Goal: Information Seeking & Learning: Learn about a topic

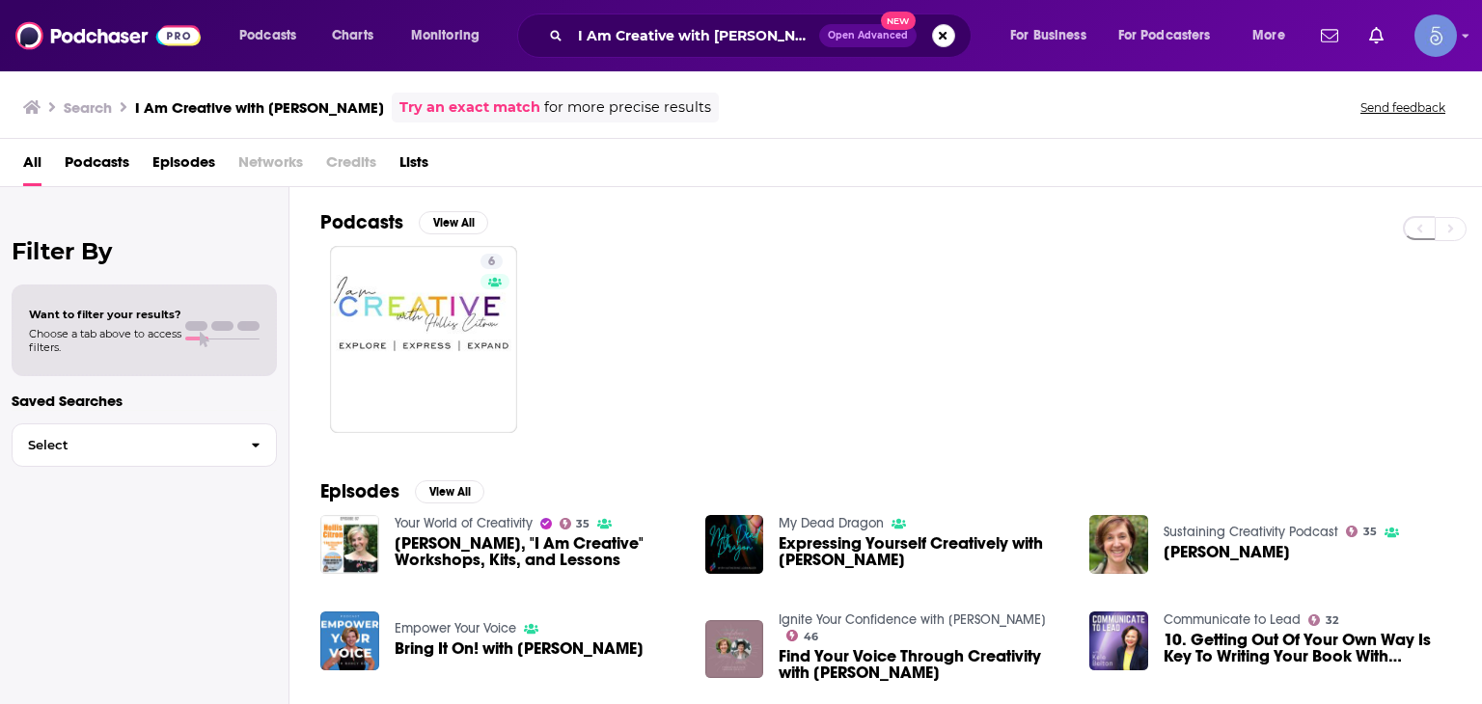
click at [932, 39] on button "Search podcasts, credits, & more..." at bounding box center [943, 35] width 23 height 23
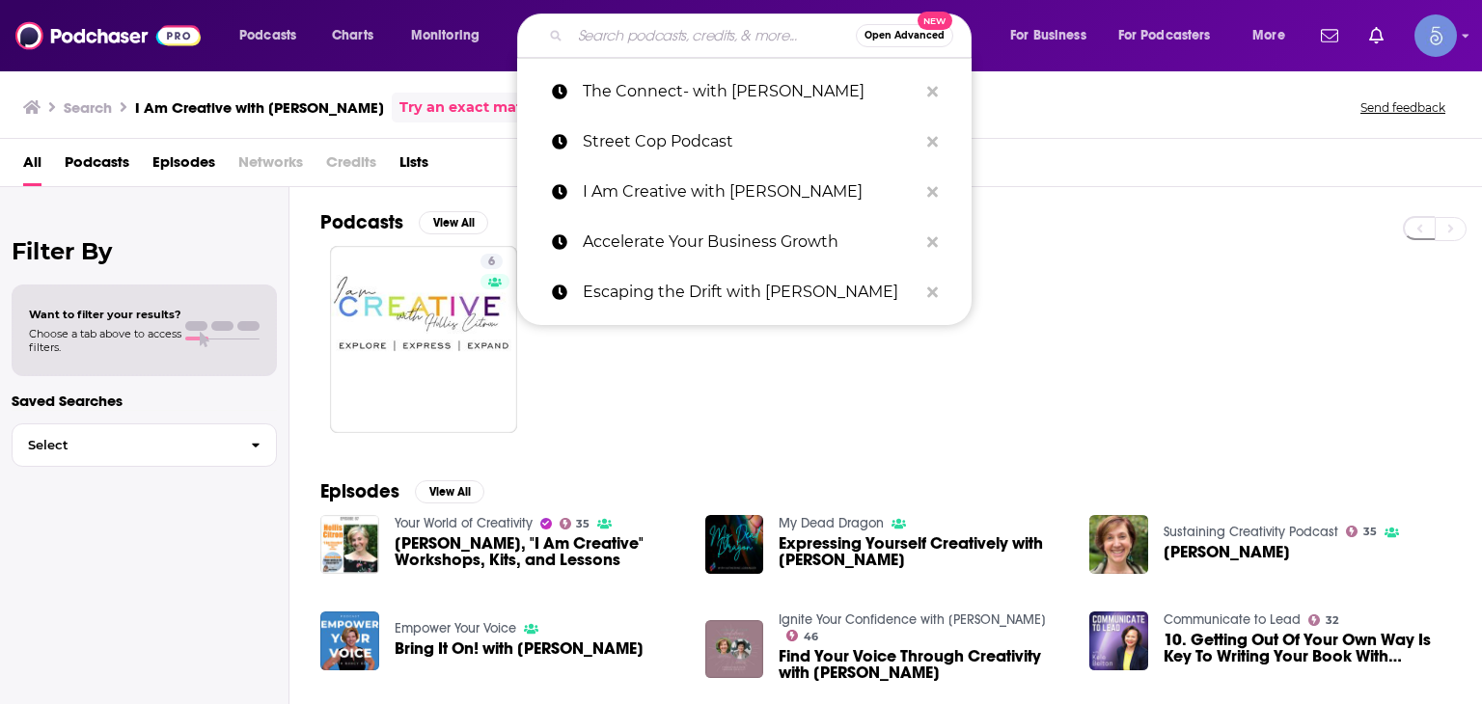
click at [940, 36] on span "Open Advanced" at bounding box center [904, 36] width 80 height 10
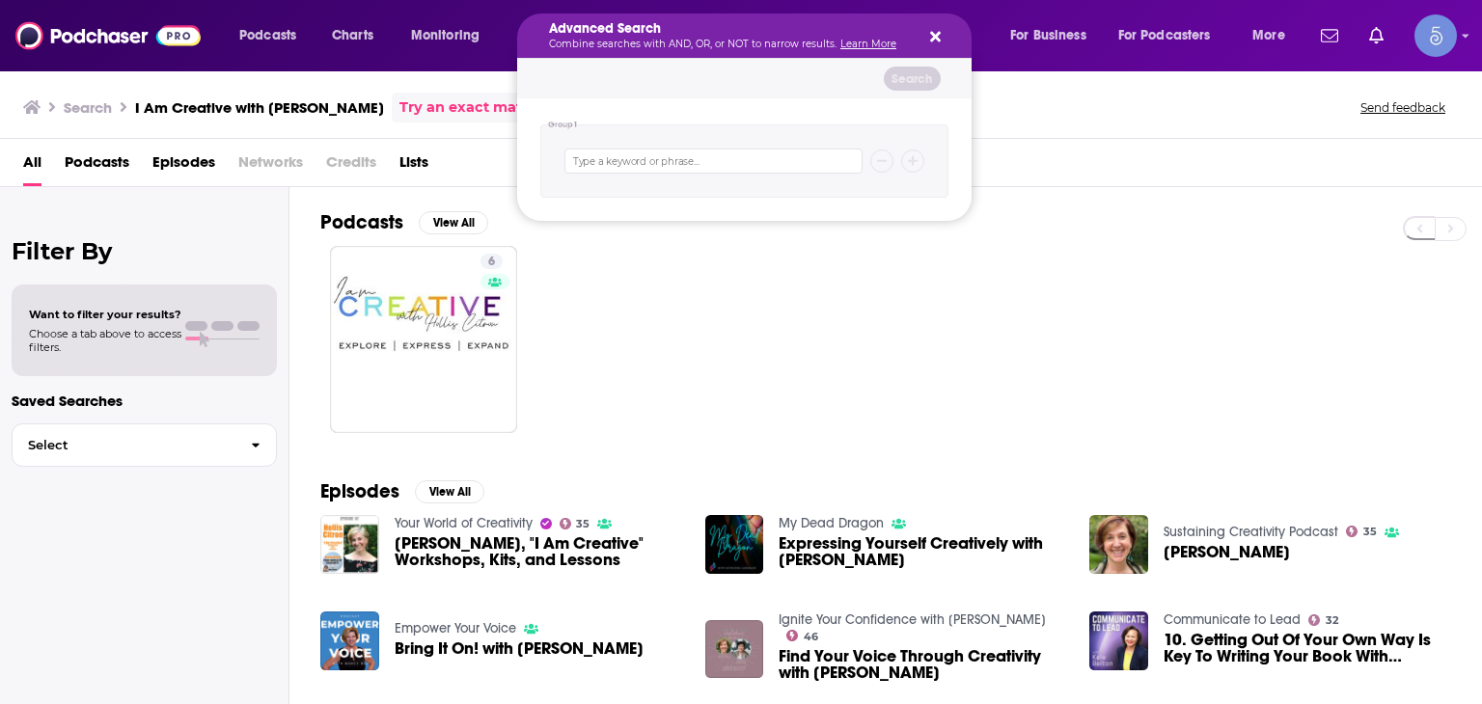
click at [940, 37] on div "Advanced Search Combine searches with AND, OR, or NOT to narrow results. Learn …" at bounding box center [744, 36] width 454 height 44
click at [625, 360] on div "6" at bounding box center [900, 339] width 1161 height 187
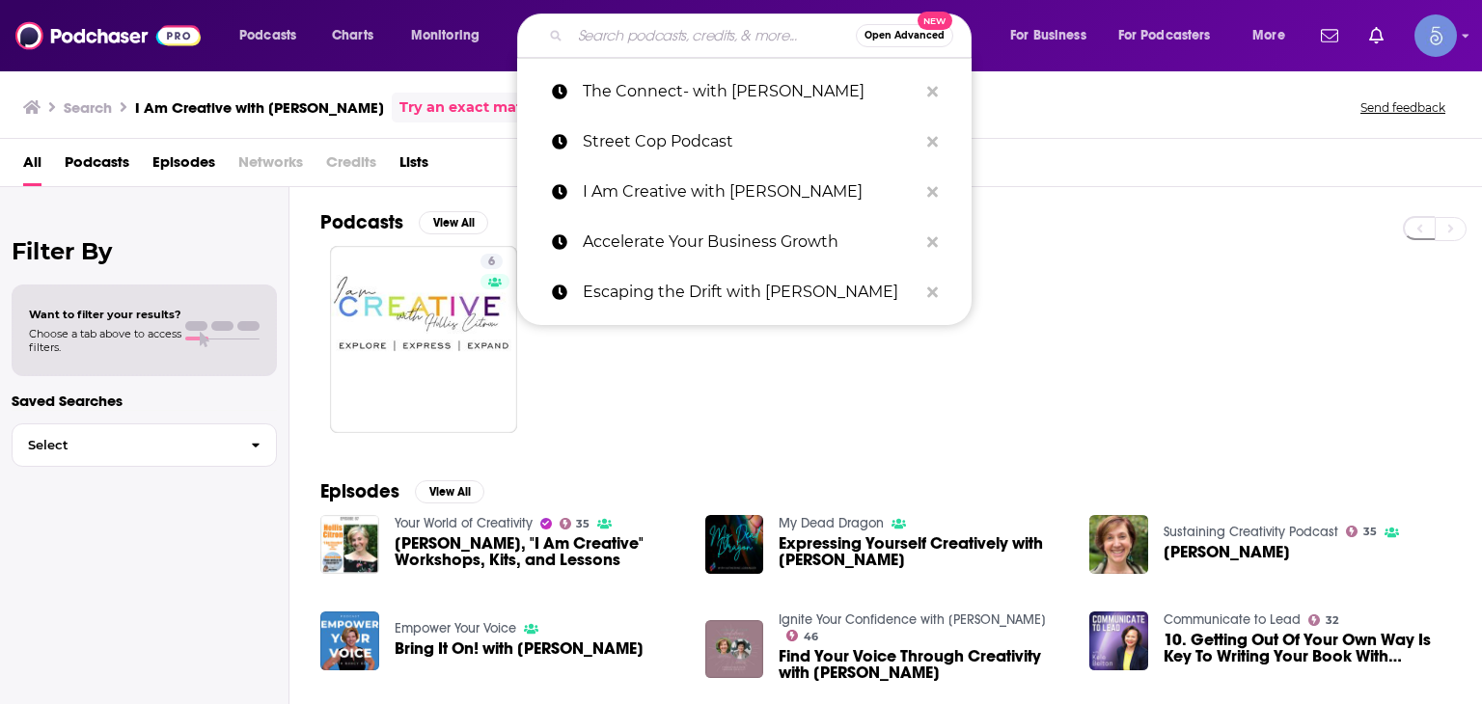
click at [613, 32] on input "Search podcasts, credits, & more..." at bounding box center [713, 35] width 286 height 31
paste input "Manifestation & Money"
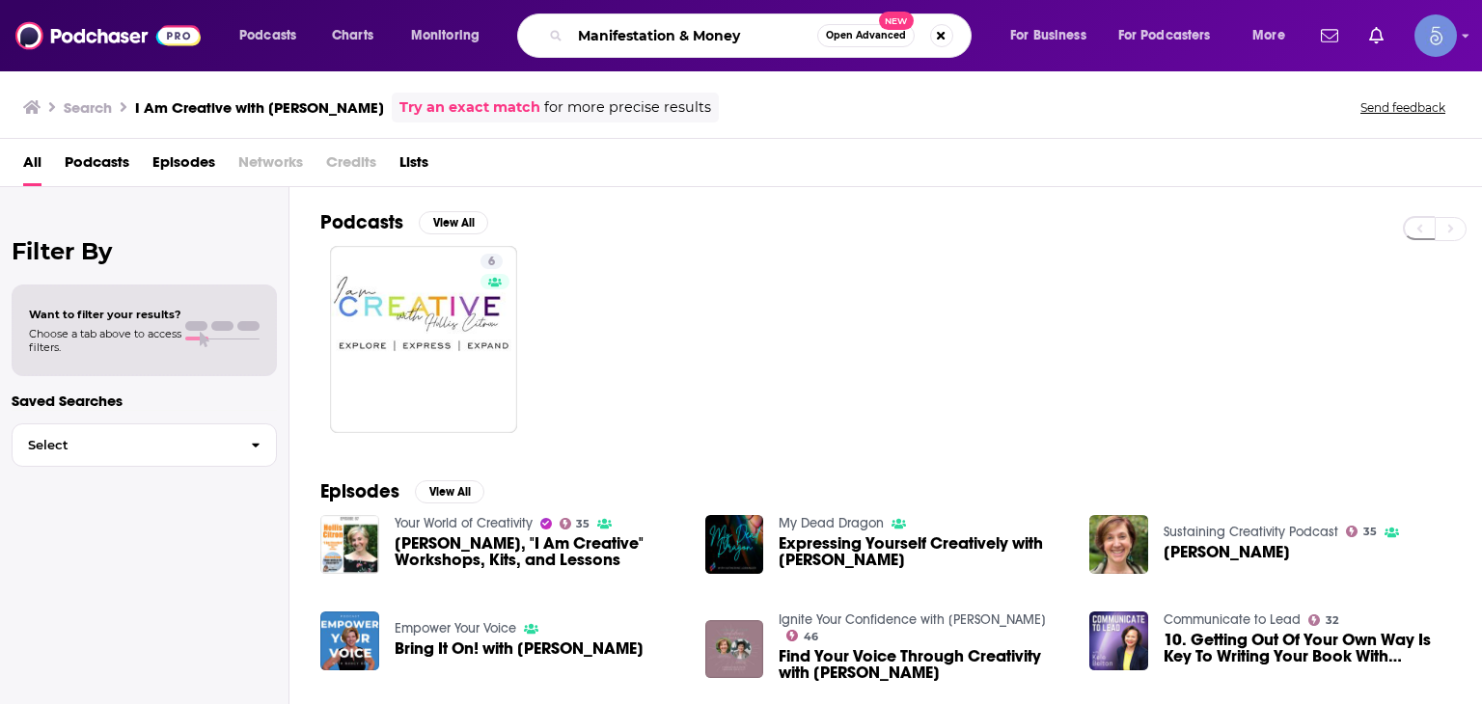
type input "Manifestation & Money"
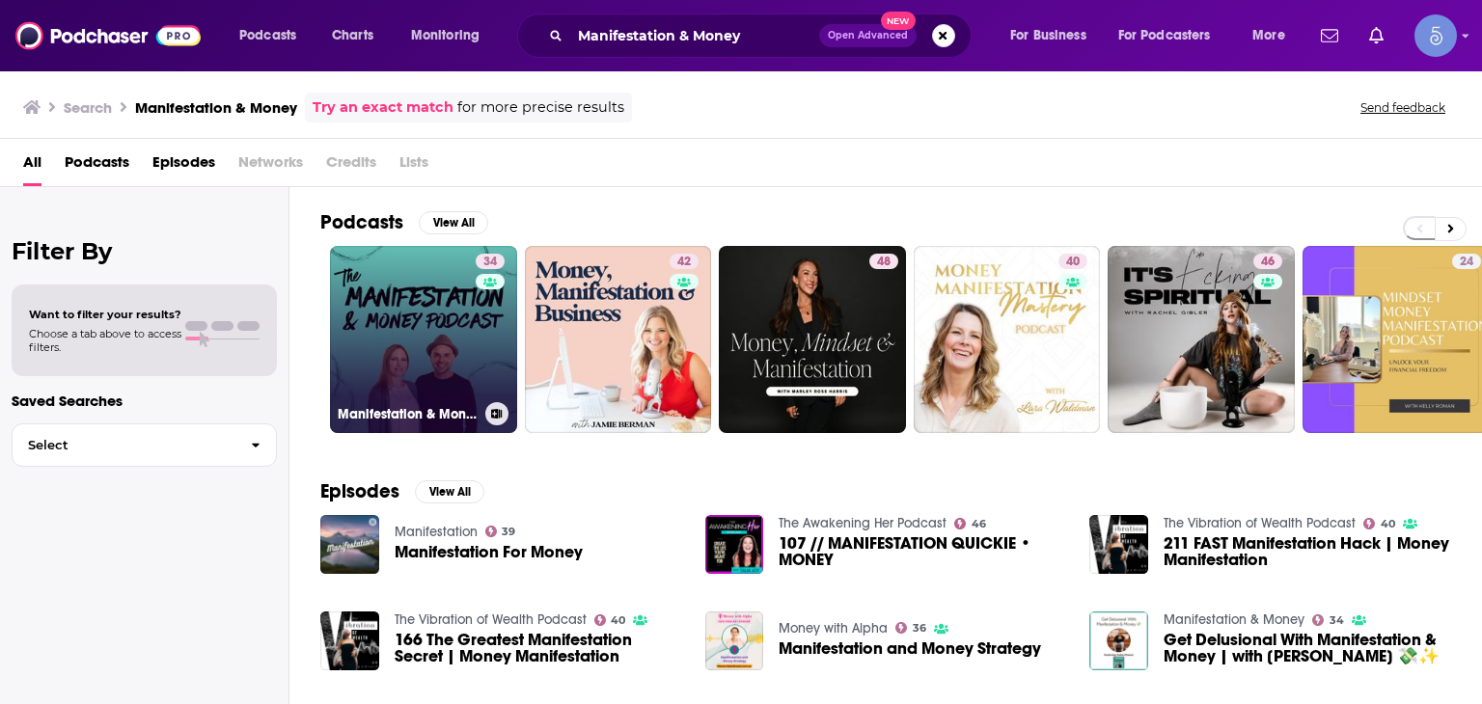
click at [418, 378] on link "34 Manifestation & Money" at bounding box center [423, 339] width 187 height 187
